Goal: Task Accomplishment & Management: Complete application form

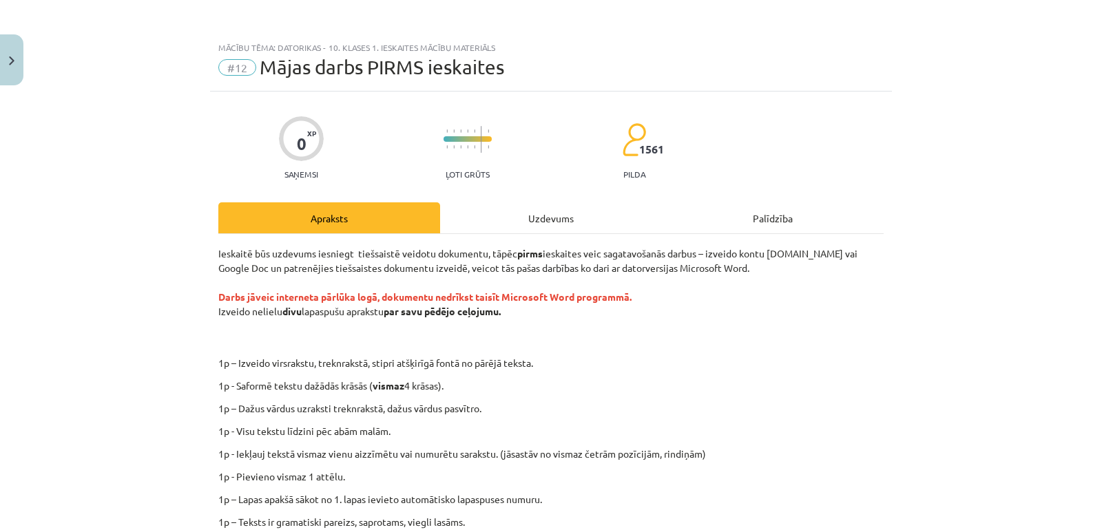
scroll to position [1515, 0]
click at [121, 311] on div "Mācību tēma: Datorikas - 10. klases 1. ieskaites mācību materiāls #12 Mājas dar…" at bounding box center [551, 266] width 1102 height 532
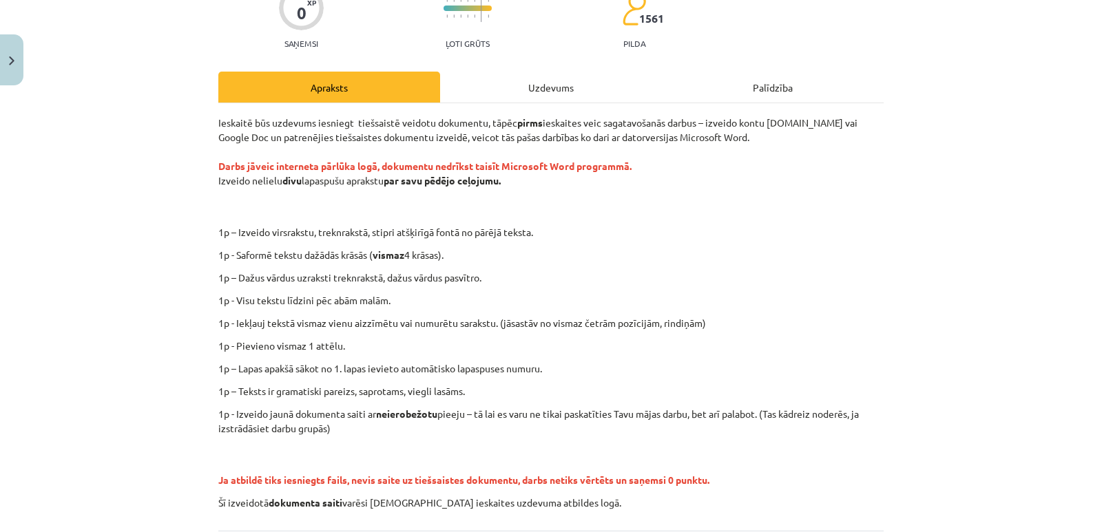
click at [460, 255] on p "1p - Saformē tekstu dažādās krāsās ( vismaz 4 krāsas)." at bounding box center [550, 255] width 665 height 14
drag, startPoint x: 363, startPoint y: 368, endPoint x: 550, endPoint y: 368, distance: 187.3
click at [550, 368] on p "1p – Lapas apakšā sākot no 1. lapas ievieto automātisko lapaspuses numuru." at bounding box center [550, 369] width 665 height 14
click at [457, 375] on p "1p – Lapas apakšā sākot no 1. lapas ievieto automātisko lapaspuses numuru." at bounding box center [550, 369] width 665 height 14
click at [584, 376] on div "Ieskaitē būs uzdevums iesniegt tiešsaistē veidotu dokumentu, tāpēc pirms ieskai…" at bounding box center [550, 313] width 665 height 395
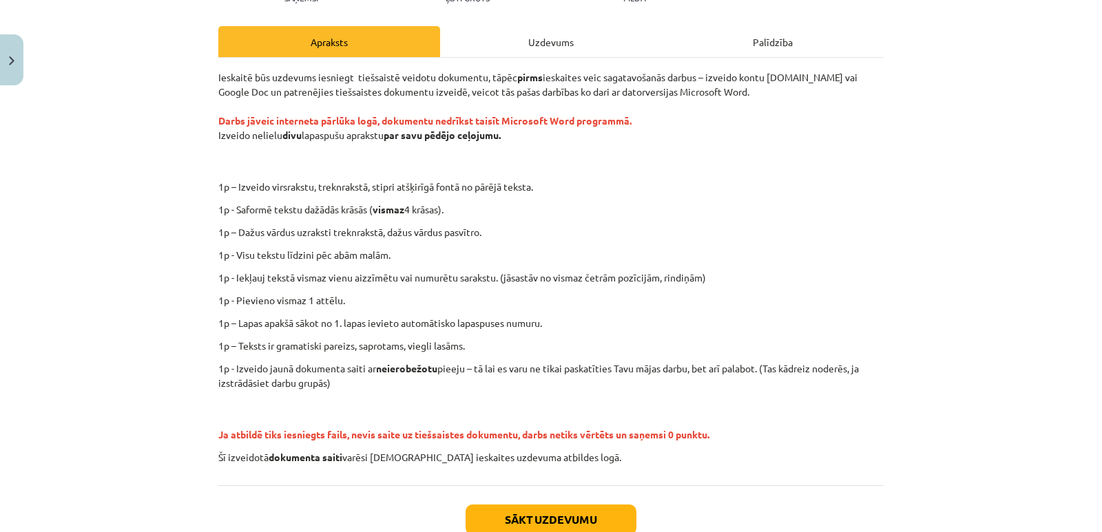
scroll to position [200, 0]
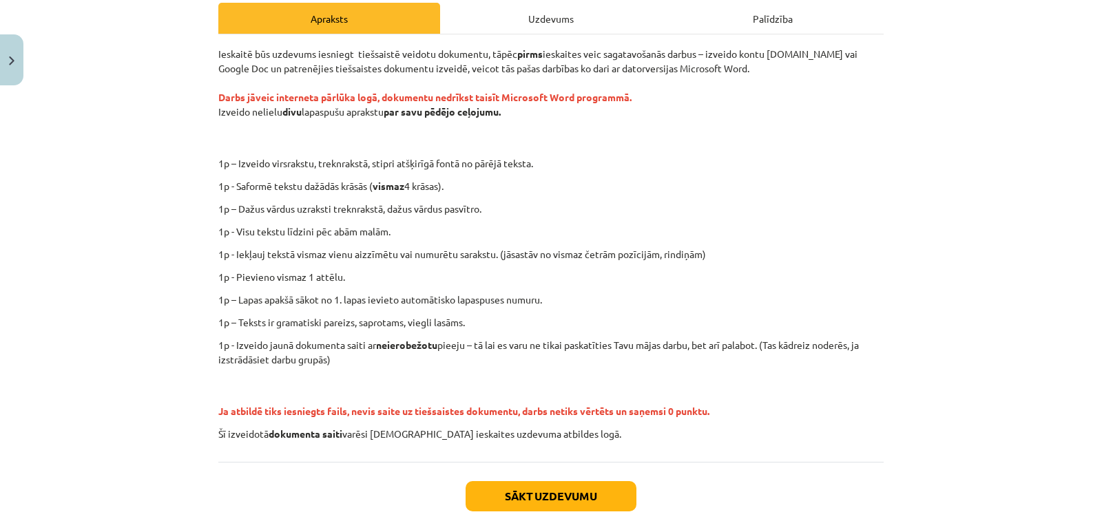
click at [804, 181] on p "1p - Saformē tekstu dažādās krāsās ( vismaz 4 krāsas)." at bounding box center [550, 186] width 665 height 14
click at [552, 15] on div "Uzdevums" at bounding box center [551, 18] width 222 height 31
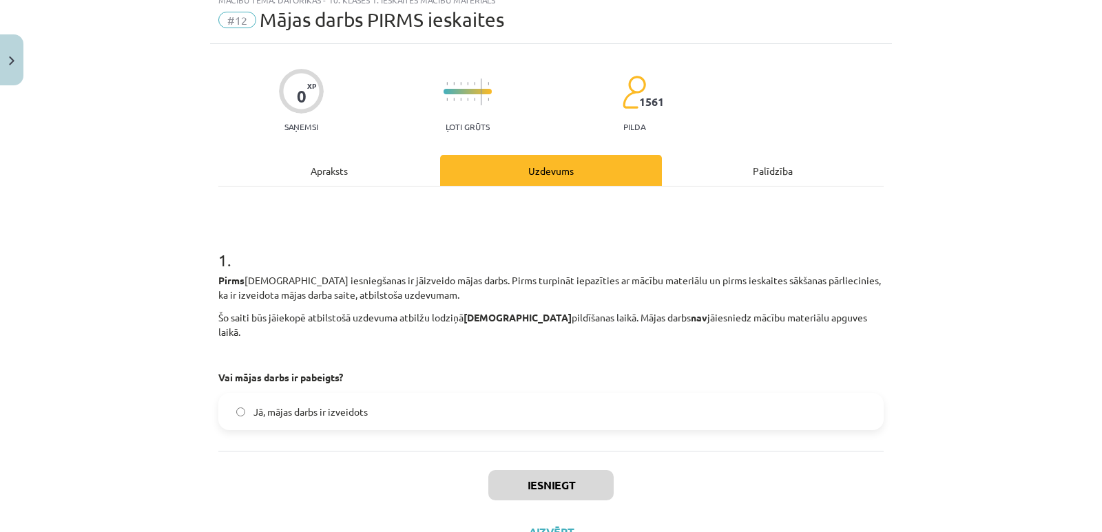
scroll to position [34, 0]
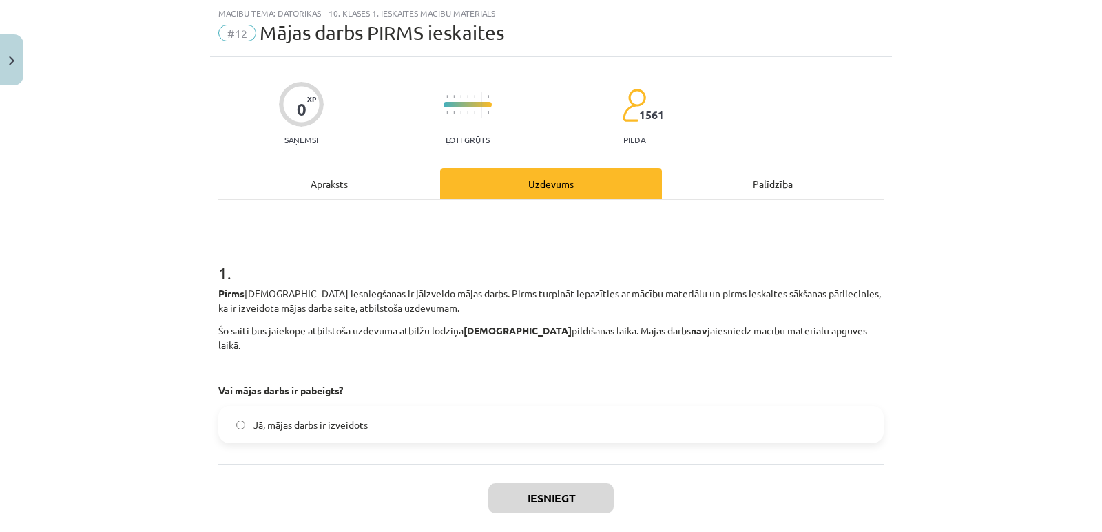
click at [287, 418] on span "Jā, mājas darbs ir izveidots" at bounding box center [310, 425] width 114 height 14
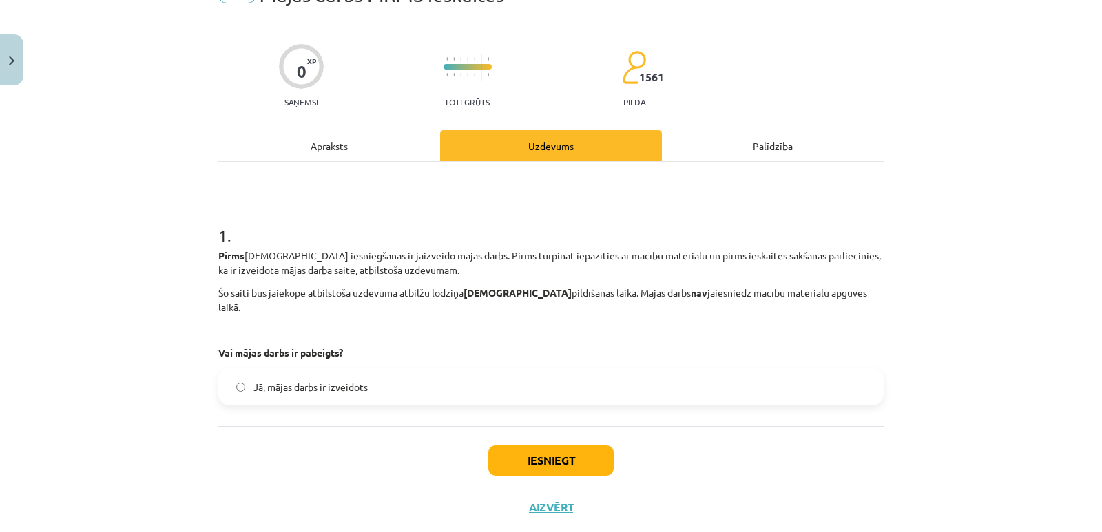
scroll to position [91, 0]
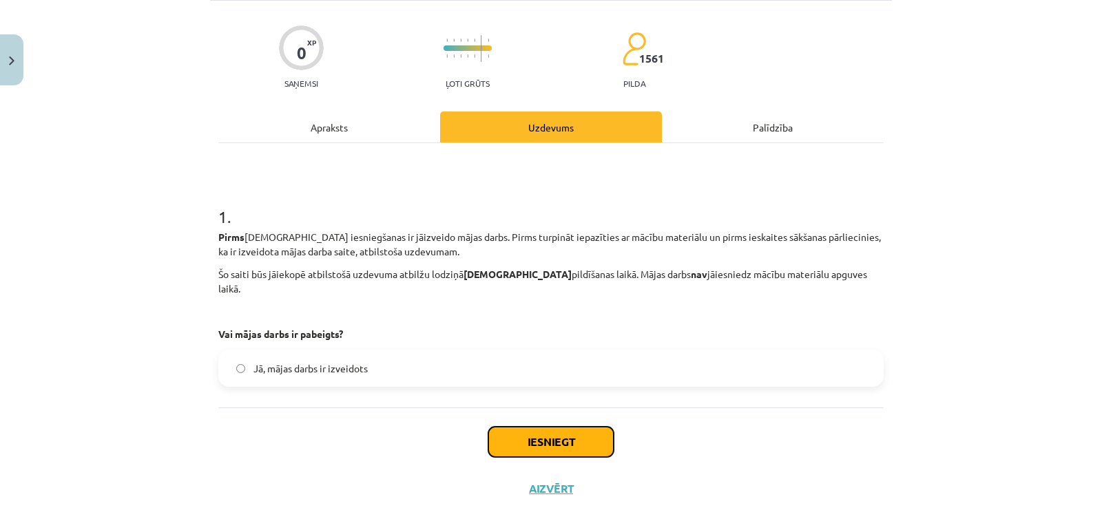
click at [551, 428] on button "Iesniegt" at bounding box center [550, 442] width 125 height 30
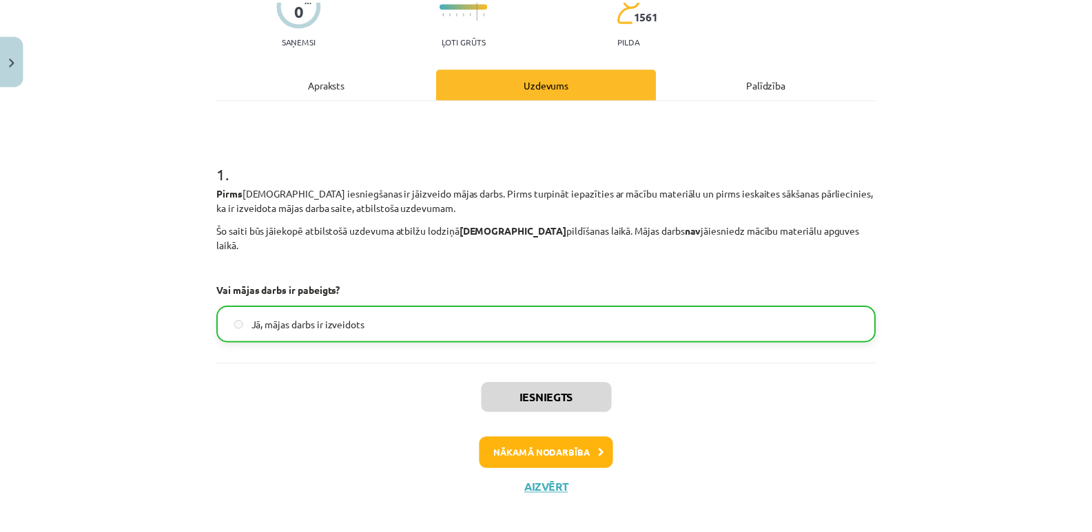
scroll to position [0, 0]
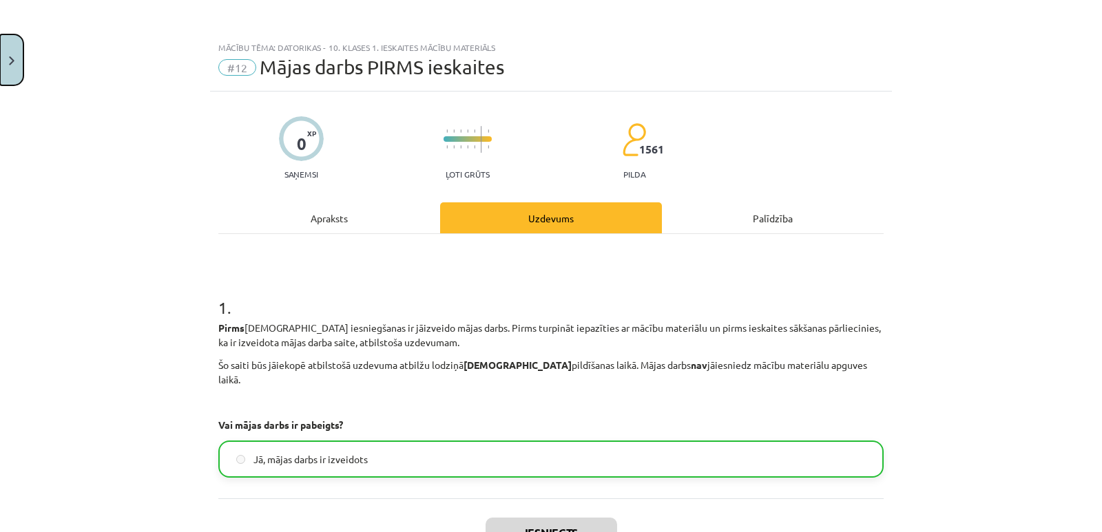
click at [14, 62] on button "Close" at bounding box center [11, 59] width 23 height 51
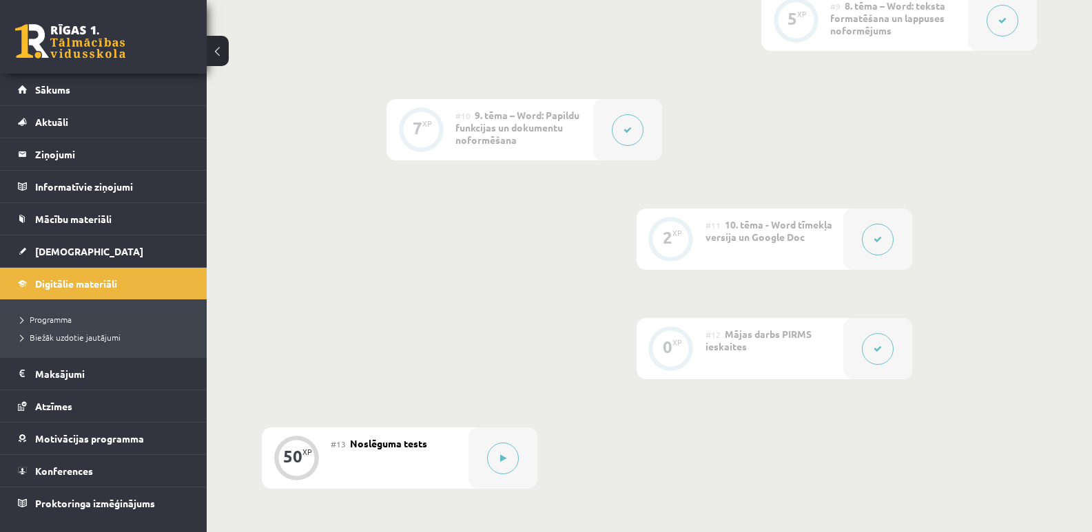
scroll to position [1515, 0]
